Goal: Information Seeking & Learning: Learn about a topic

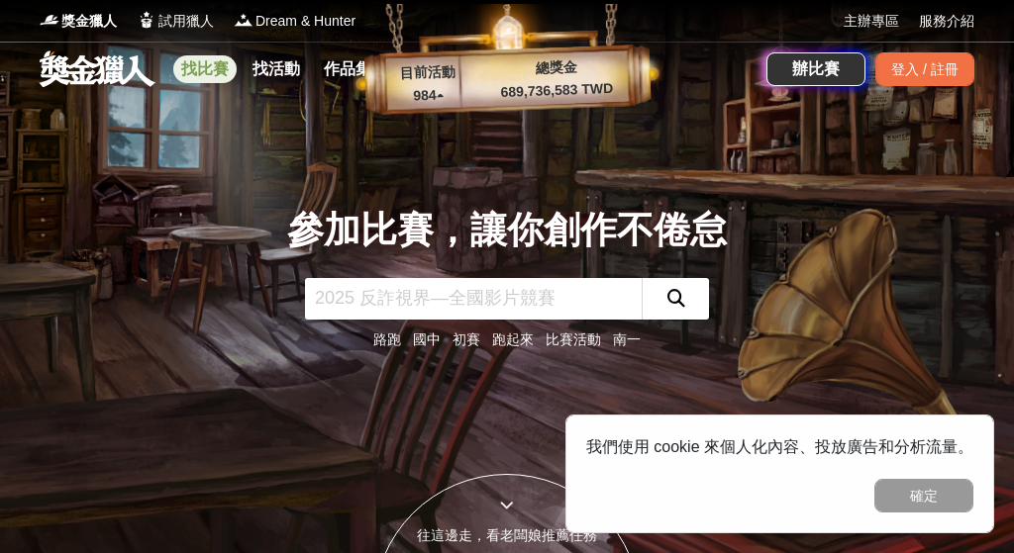
click at [216, 73] on link "找比賽" at bounding box center [204, 69] width 63 height 28
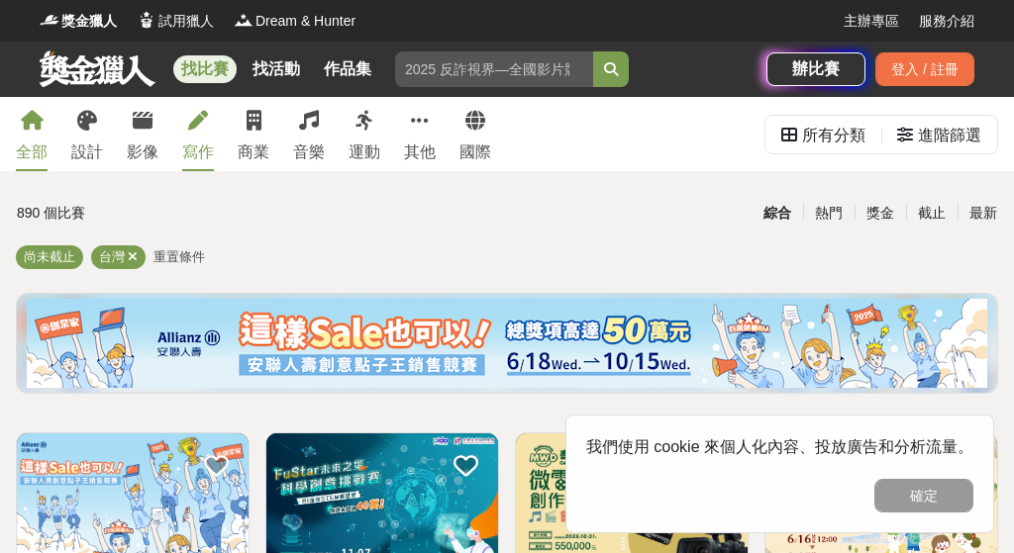
click at [182, 142] on div "寫作" at bounding box center [198, 153] width 32 height 24
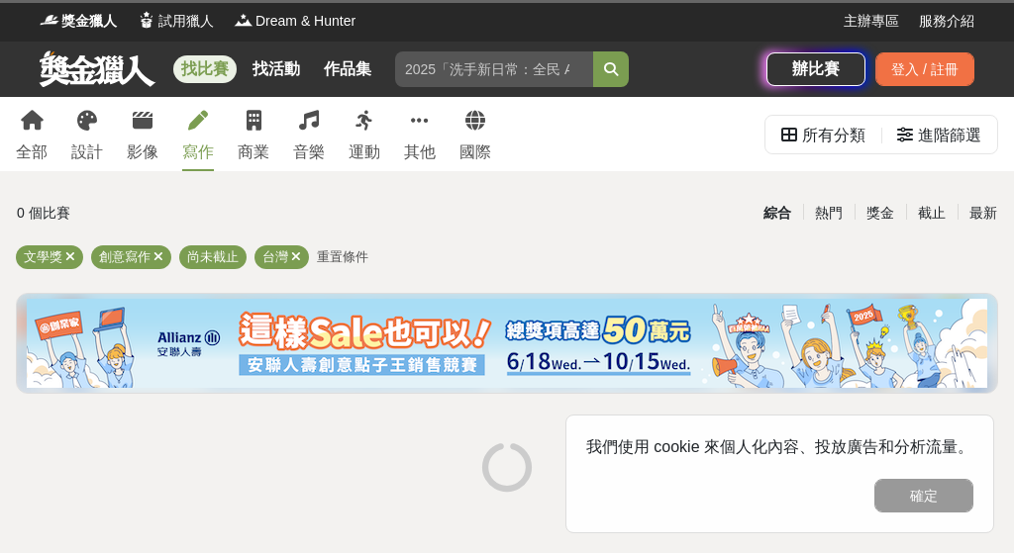
click at [188, 142] on div "寫作" at bounding box center [198, 153] width 32 height 24
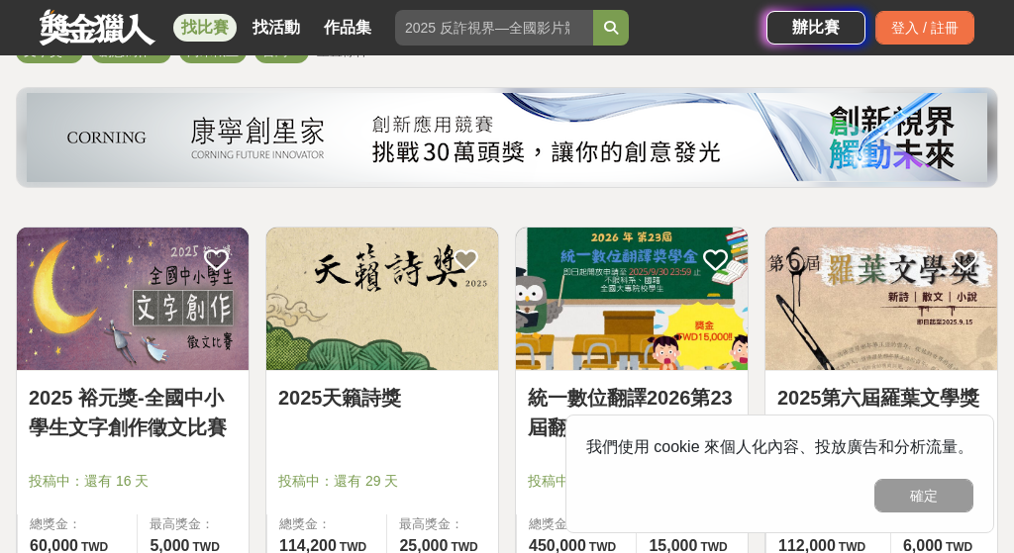
scroll to position [212, 0]
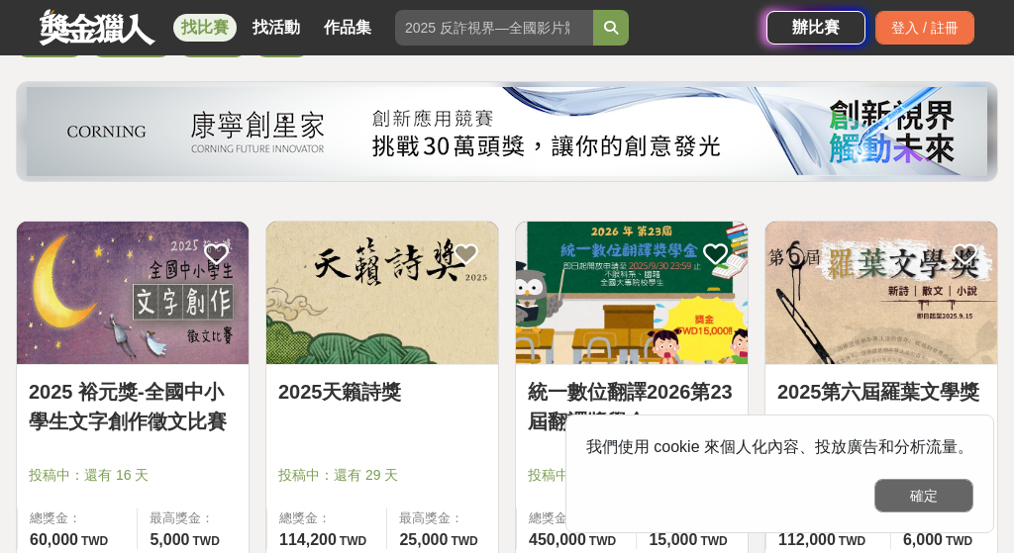
click at [902, 508] on button "確定" at bounding box center [923, 496] width 99 height 34
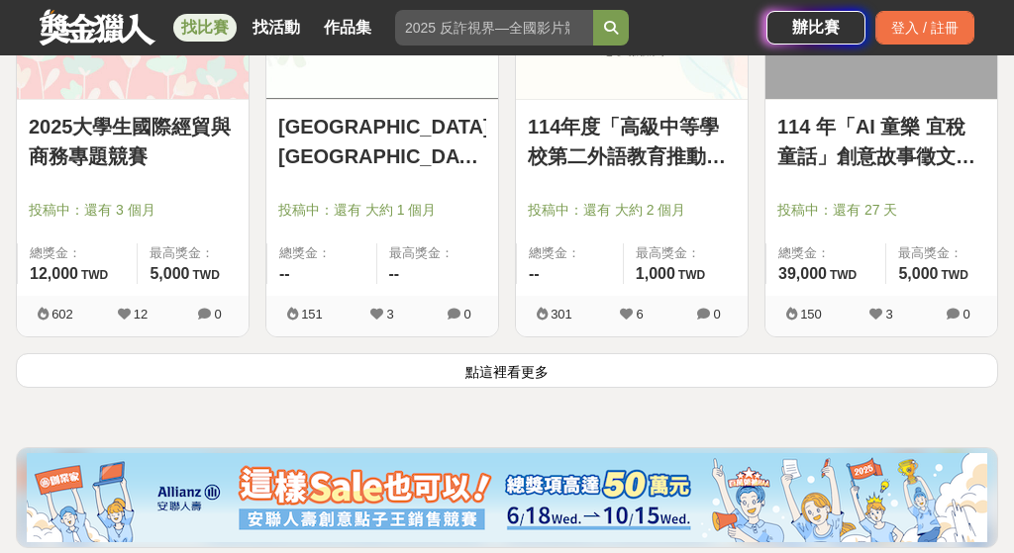
scroll to position [2472, 0]
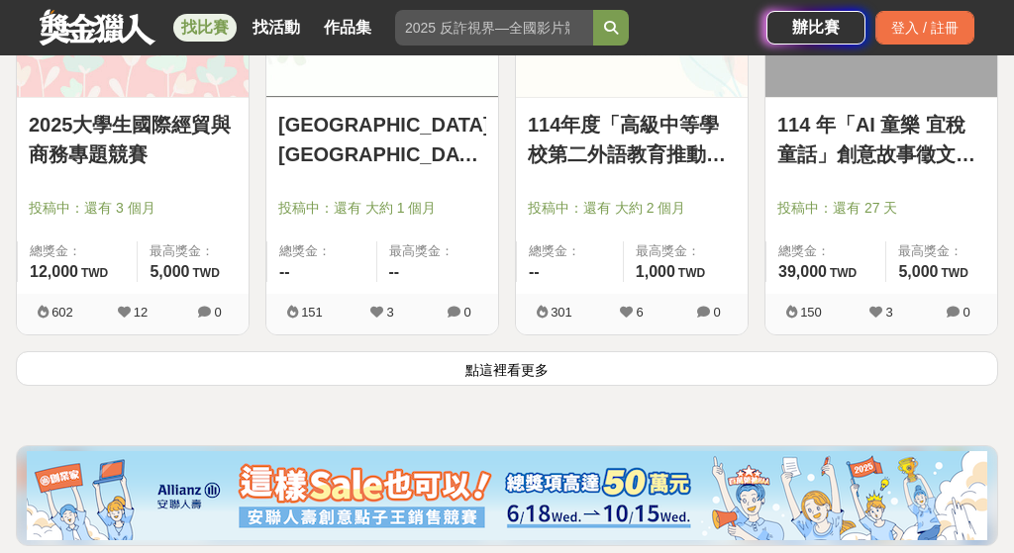
click at [455, 363] on button "點這裡看更多" at bounding box center [507, 368] width 982 height 35
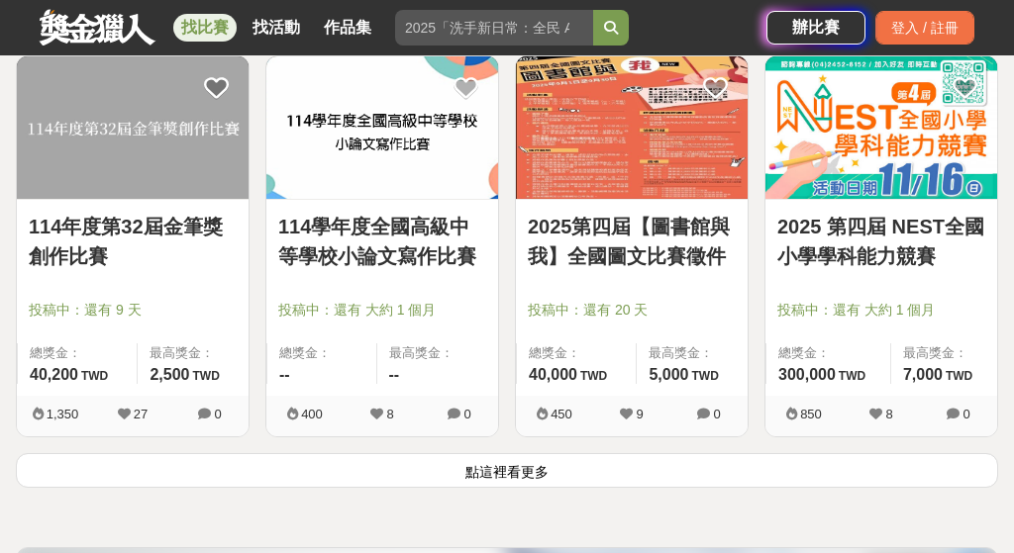
scroll to position [4770, 0]
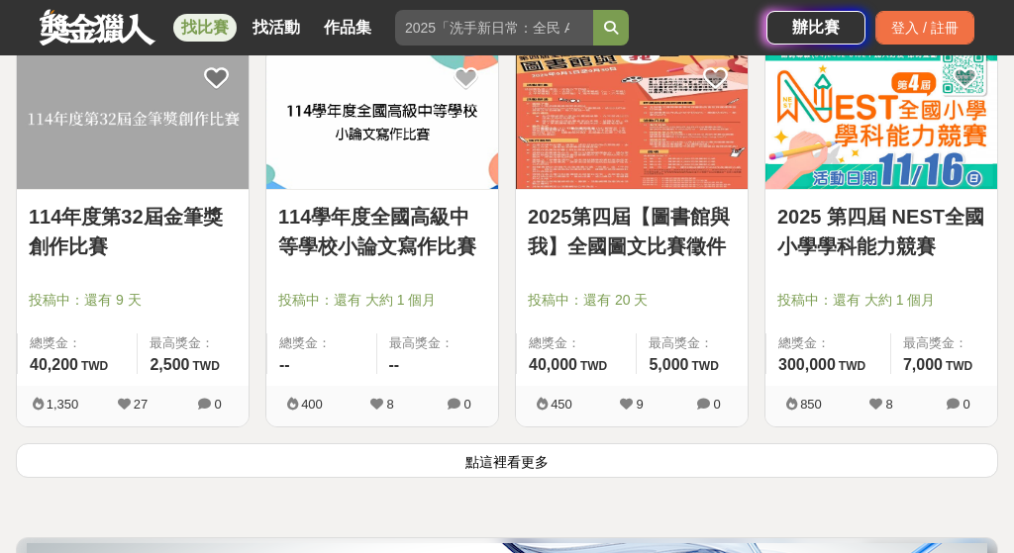
click at [489, 460] on button "點這裡看更多" at bounding box center [507, 461] width 982 height 35
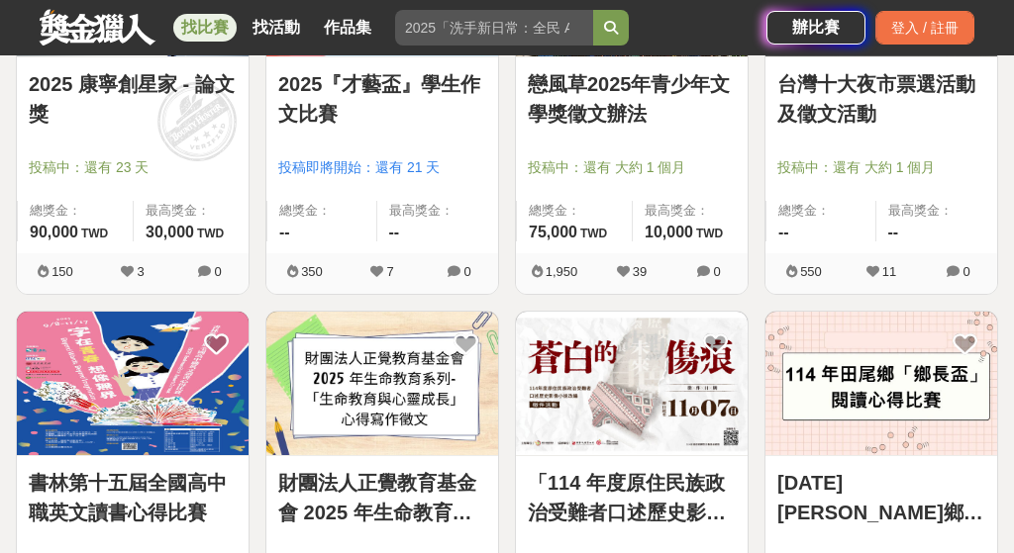
scroll to position [5283, 0]
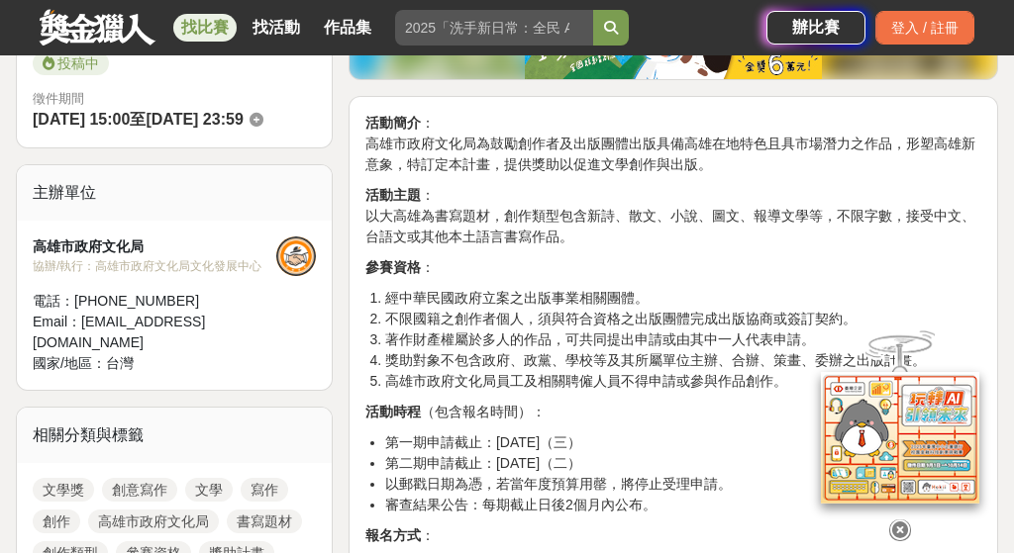
scroll to position [564, 0]
